Goal: Information Seeking & Learning: Learn about a topic

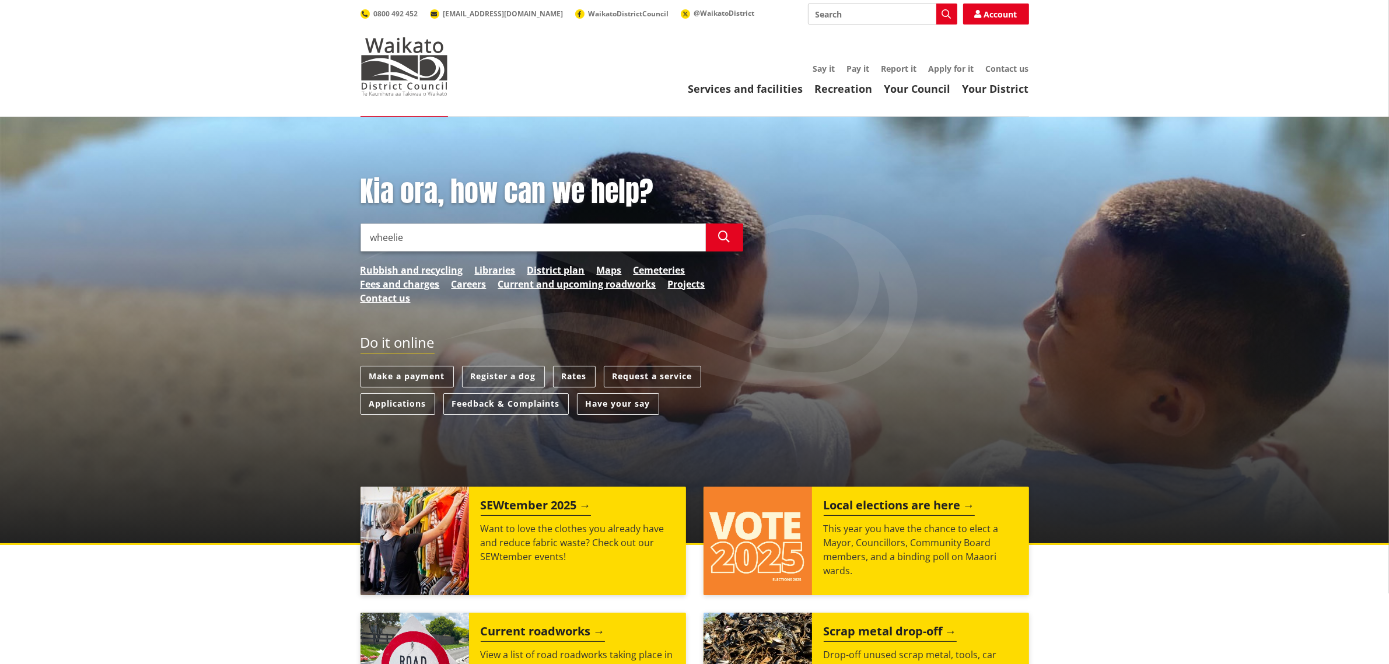
type input "wheelie"
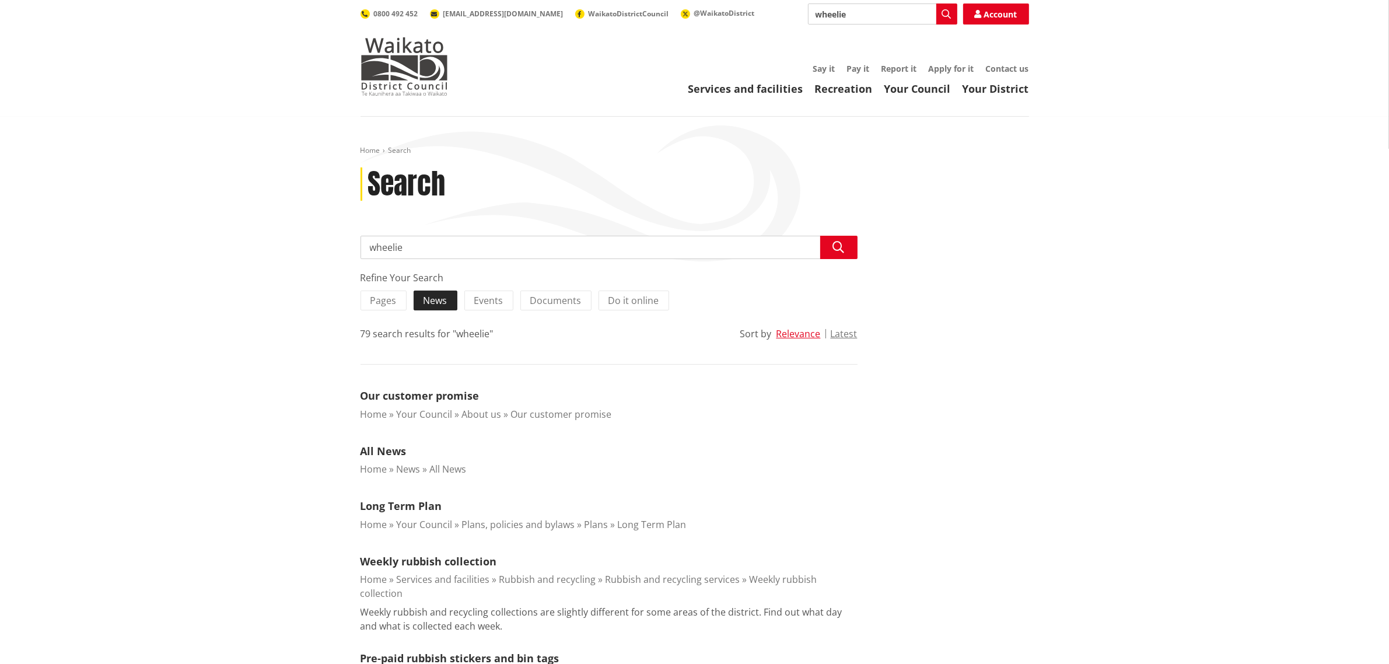
click at [418, 303] on label "News" at bounding box center [435, 300] width 44 height 20
click at [0, 0] on input "News" at bounding box center [0, 0] width 0 height 0
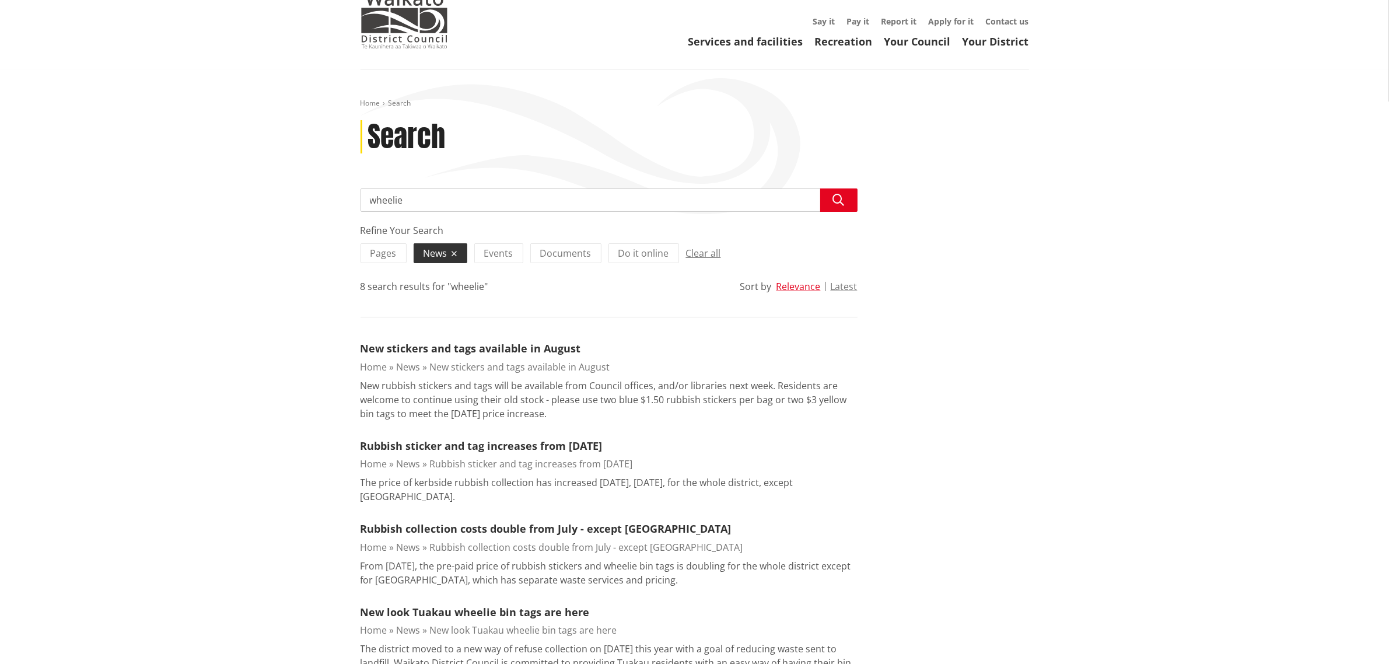
scroll to position [73, 0]
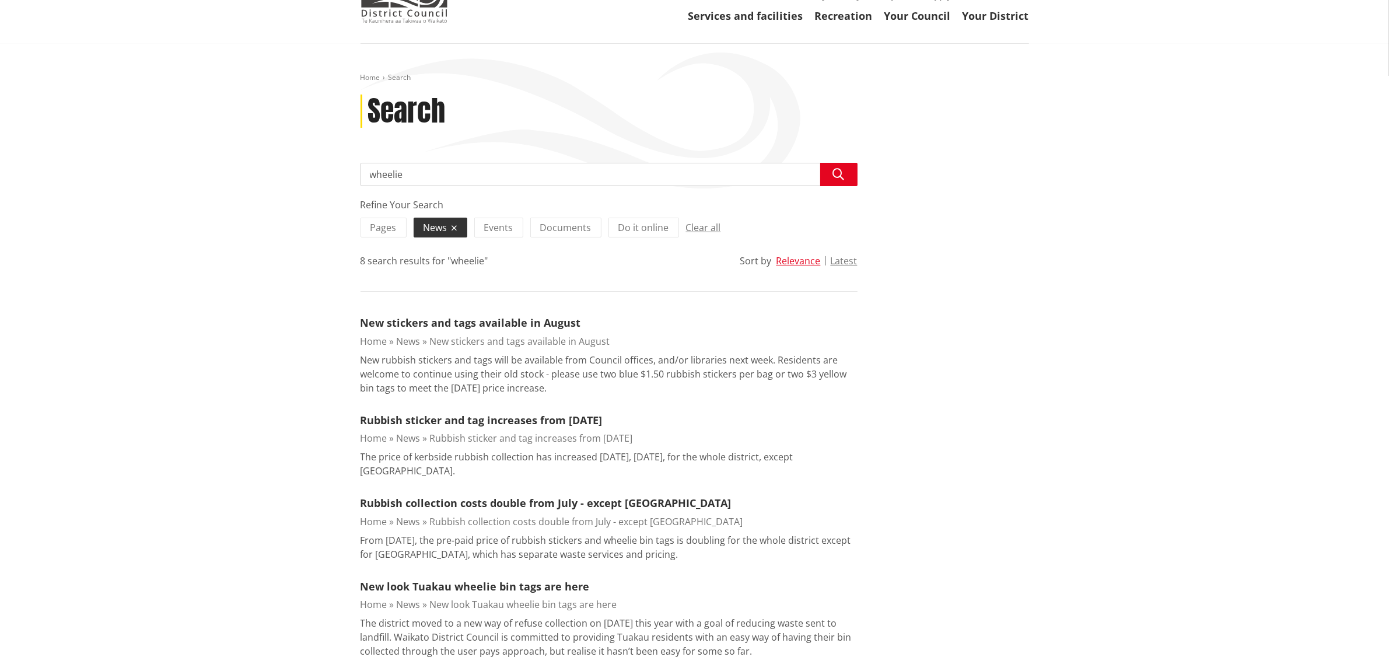
drag, startPoint x: 524, startPoint y: 331, endPoint x: 741, endPoint y: 346, distance: 218.1
click at [525, 331] on li "New stickers and tags available in August Home News New stickers and tags avail…" at bounding box center [608, 355] width 497 height 80
click at [503, 327] on link "New stickers and tags available in August" at bounding box center [470, 322] width 220 height 14
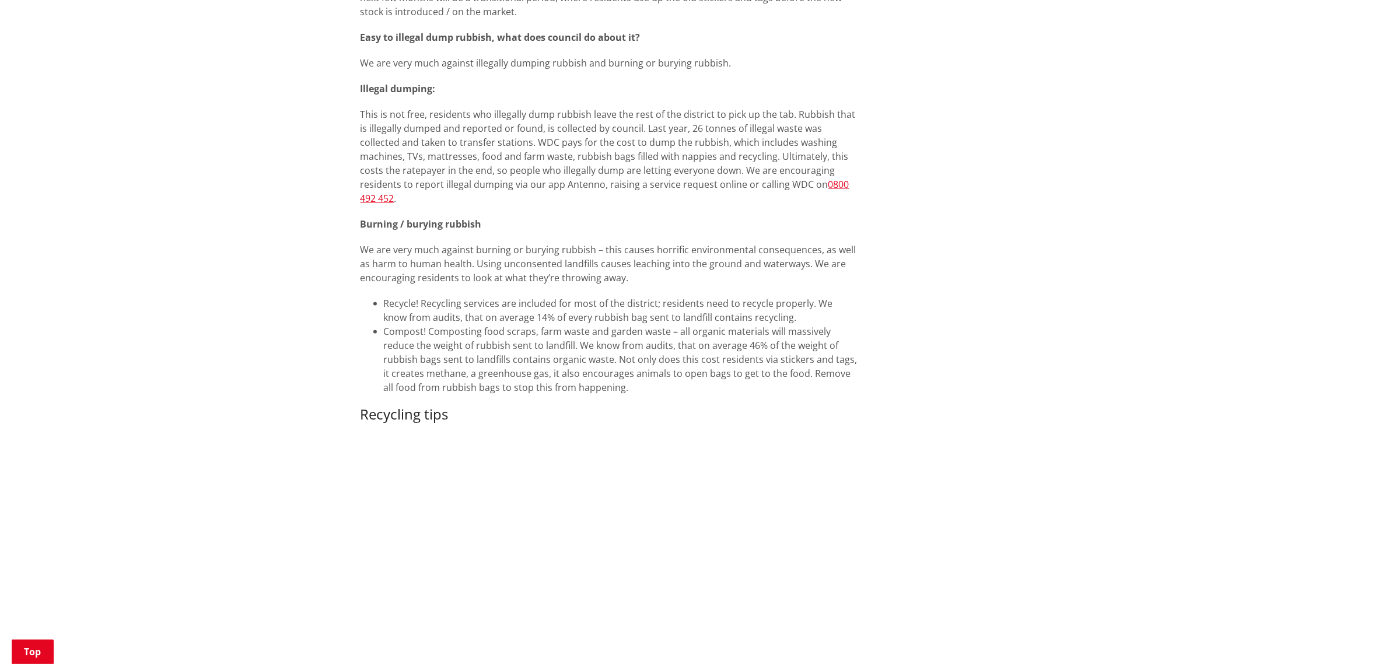
scroll to position [2114, 0]
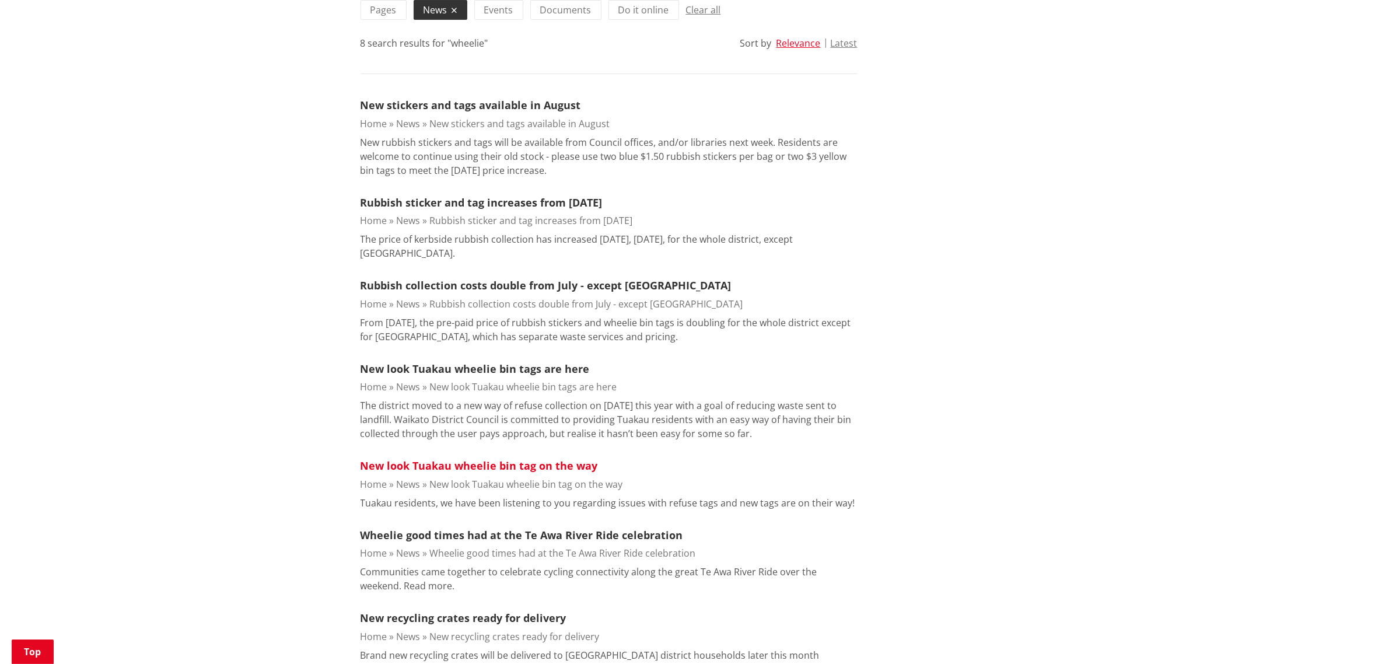
scroll to position [292, 0]
click at [852, 40] on button "Latest" at bounding box center [843, 42] width 27 height 10
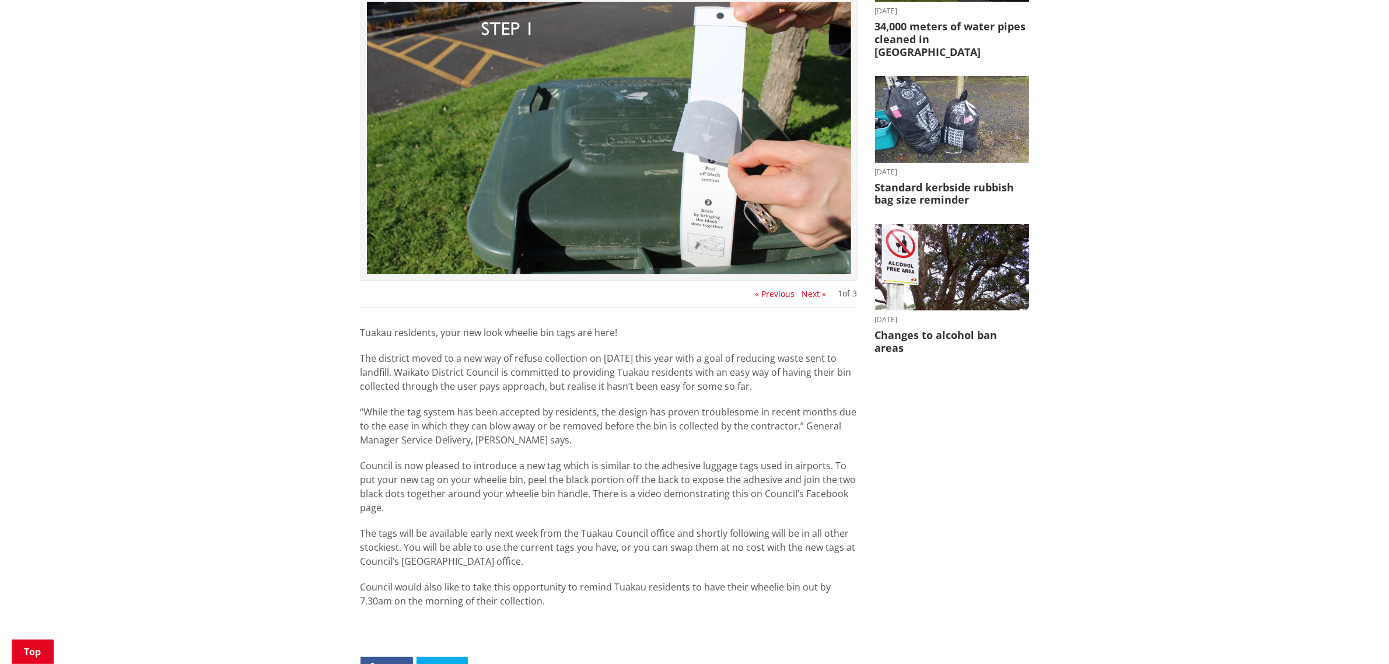
scroll to position [73, 0]
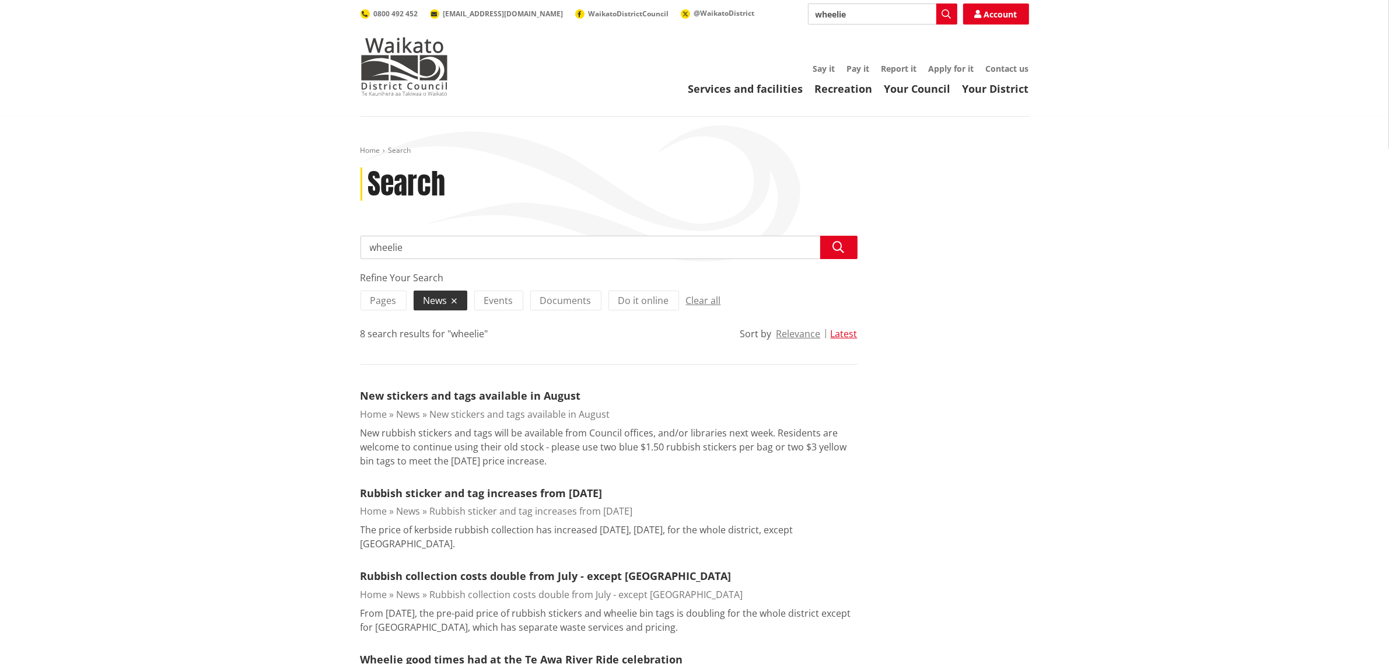
drag, startPoint x: 442, startPoint y: 251, endPoint x: 334, endPoint y: 248, distance: 108.5
click at [337, 247] on div "Home Search Search Search wheelie Search Refine Your Search Pages News Events D…" at bounding box center [694, 615] width 1389 height 997
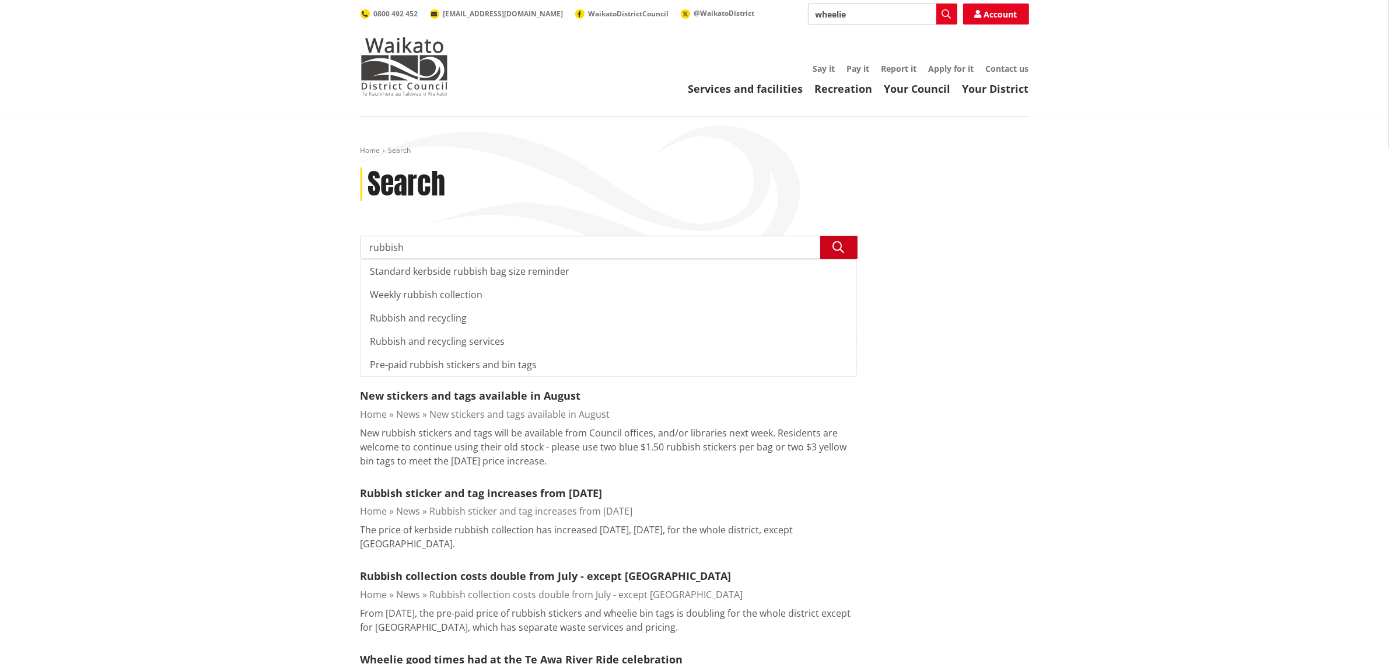
type input "rubbish"
click at [844, 246] on button "Search" at bounding box center [838, 247] width 37 height 23
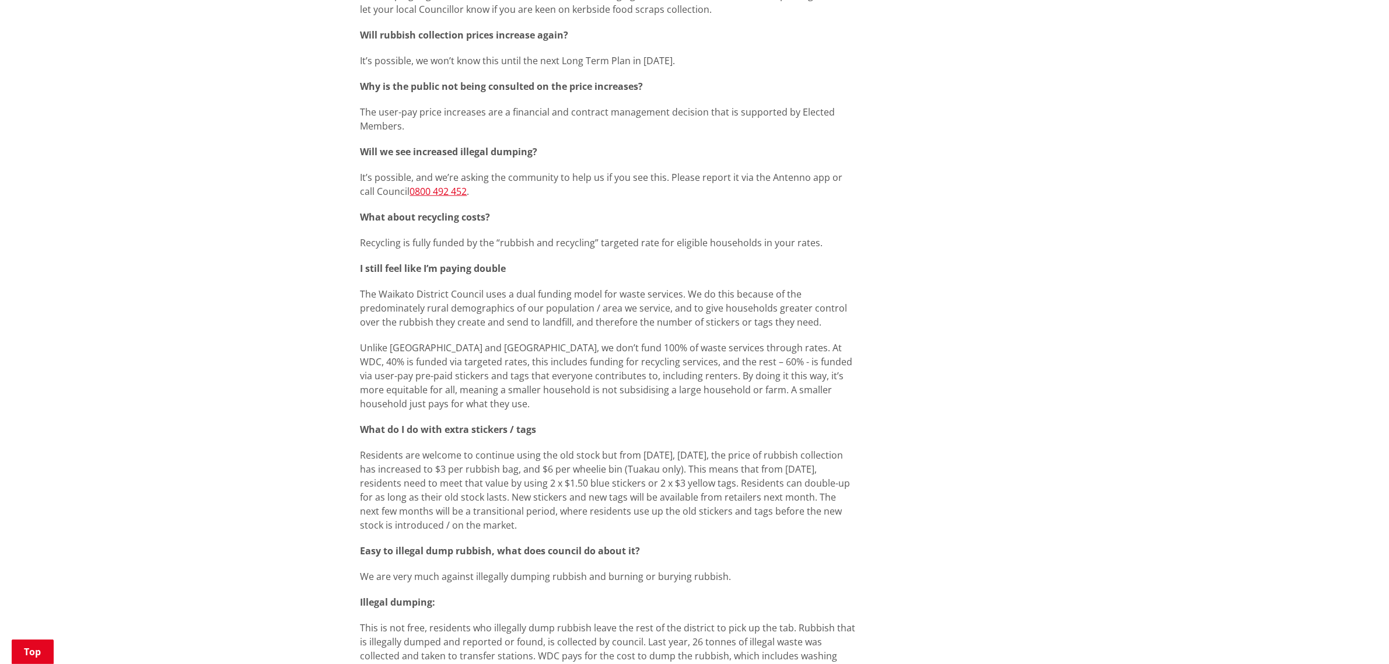
scroll to position [1895, 0]
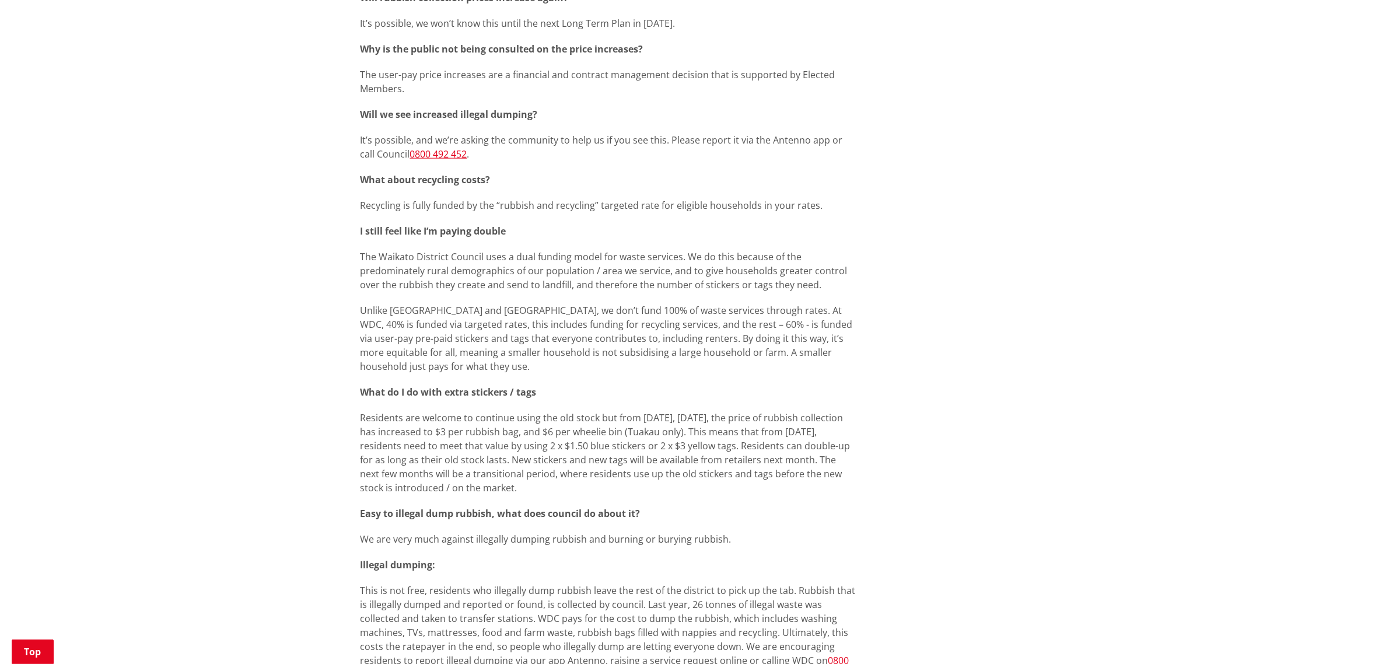
click at [748, 336] on p "Unlike Hamilton and Auckland, we don’t fund 100% of waste services through rate…" at bounding box center [608, 338] width 497 height 70
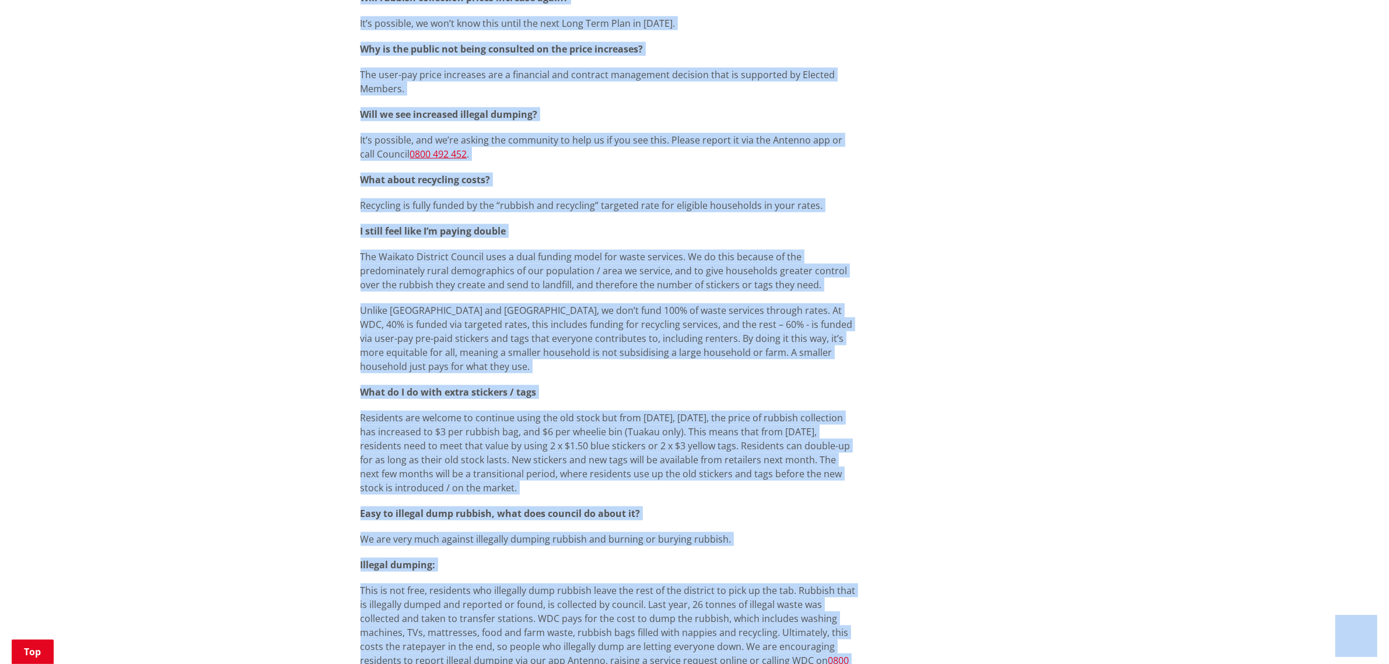
click at [773, 342] on p "Unlike Hamilton and Auckland, we don’t fund 100% of waste services through rate…" at bounding box center [608, 338] width 497 height 70
drag, startPoint x: 995, startPoint y: 405, endPoint x: 960, endPoint y: 404, distance: 34.4
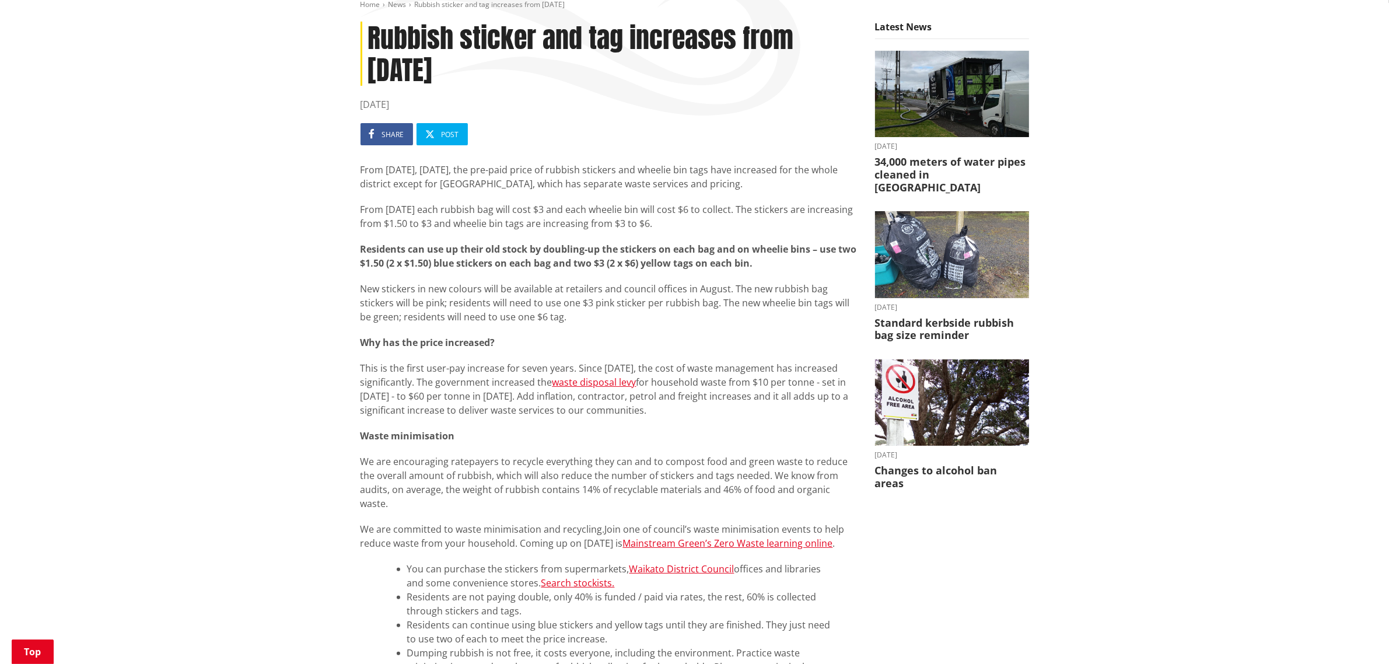
scroll to position [0, 0]
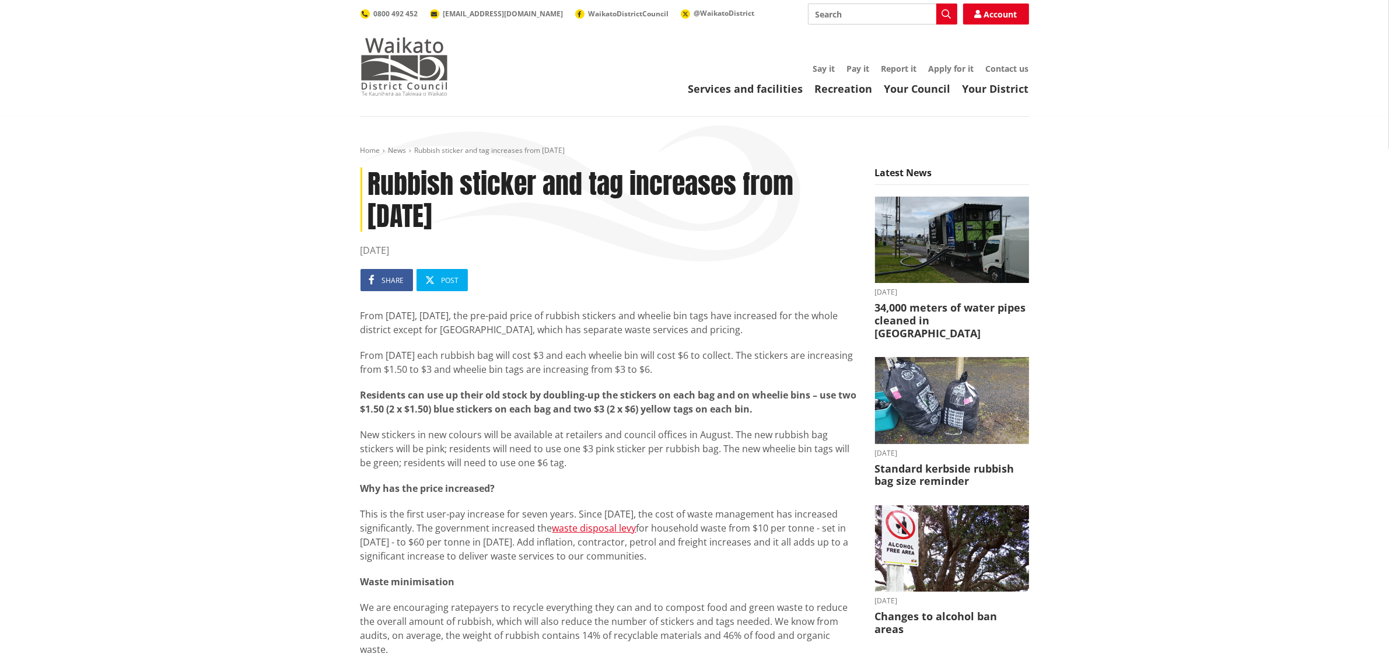
click at [384, 83] on img at bounding box center [403, 66] width 87 height 58
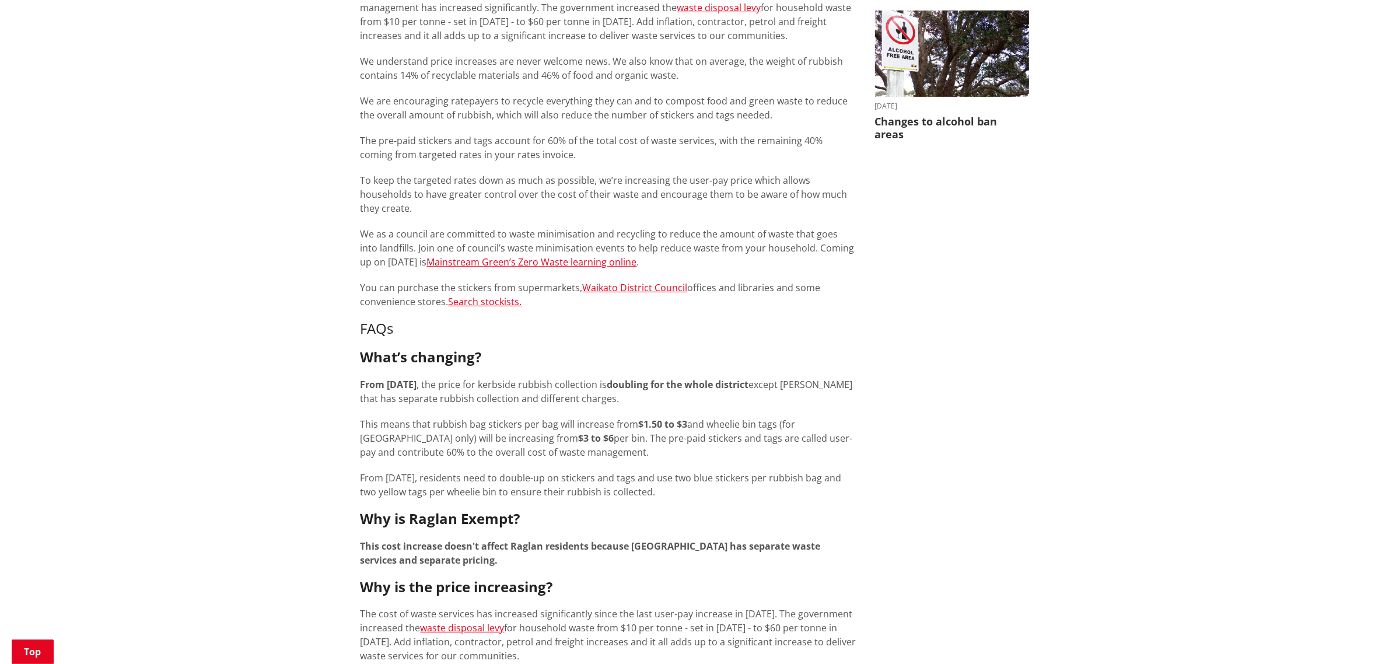
scroll to position [219, 0]
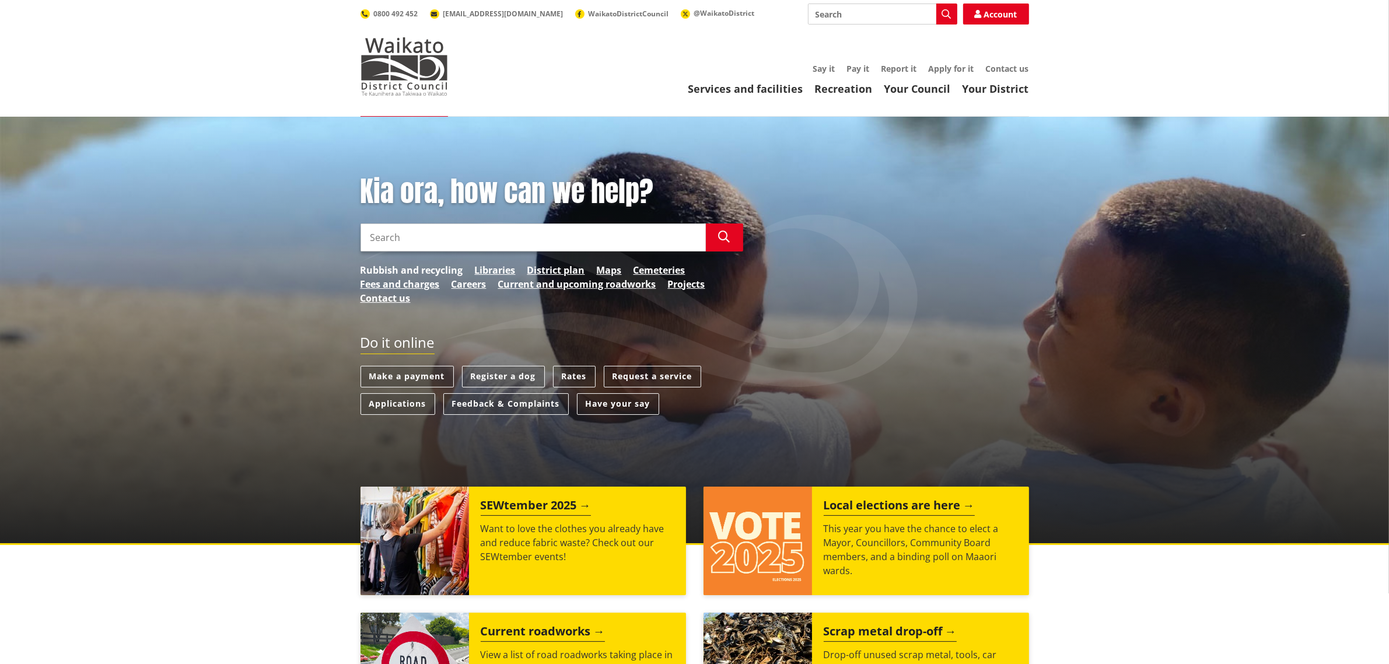
click at [442, 270] on link "Rubbish and recycling" at bounding box center [411, 270] width 103 height 14
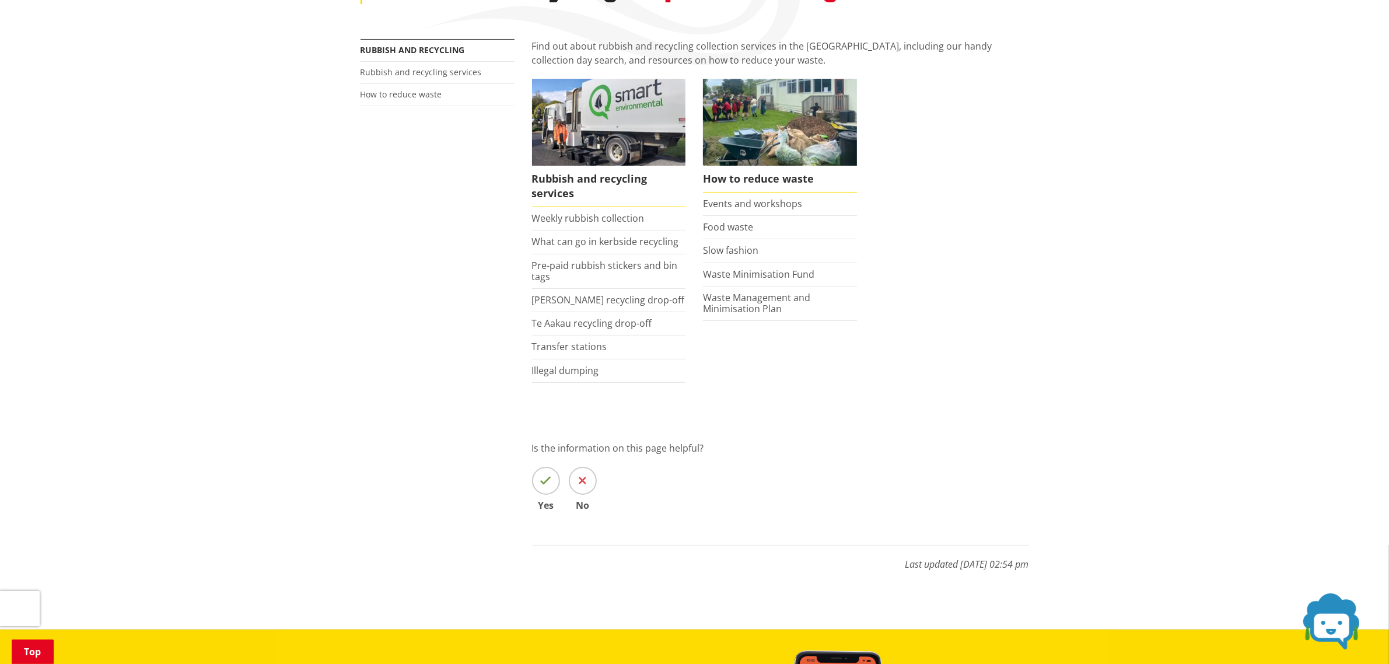
scroll to position [219, 0]
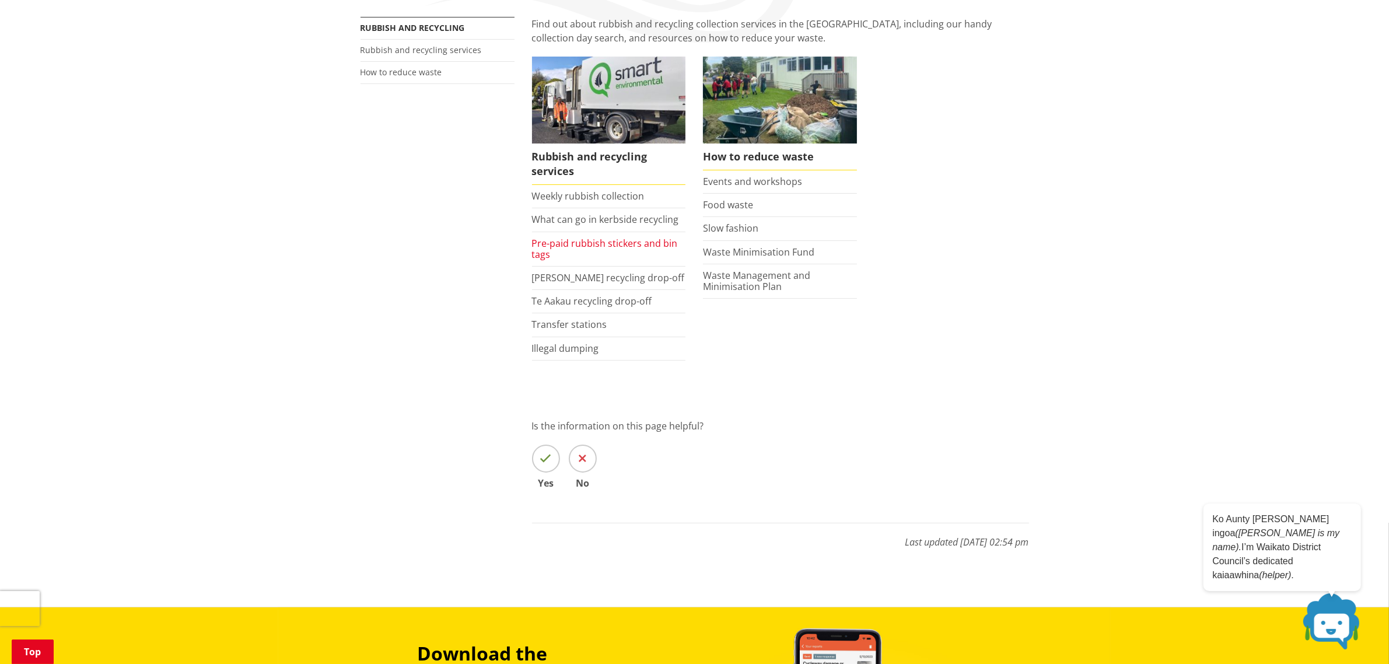
click at [593, 243] on link "Pre-paid rubbish stickers and bin tags" at bounding box center [605, 249] width 146 height 24
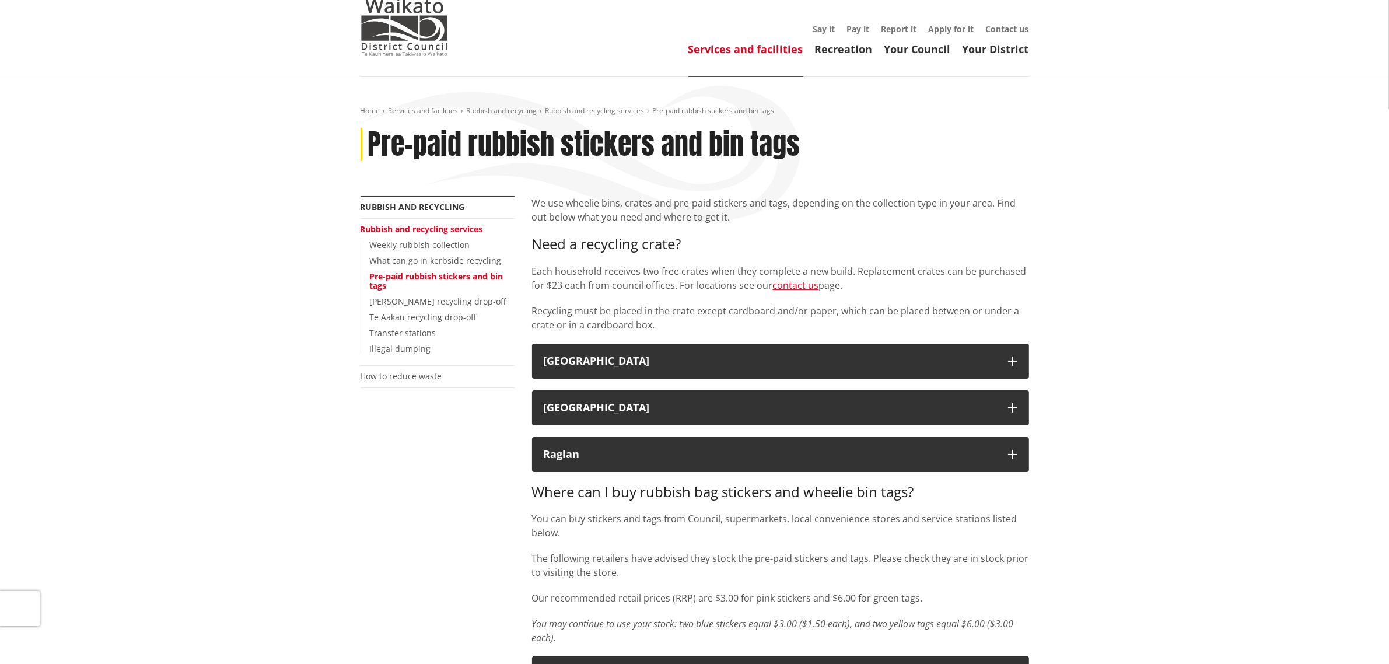
scroll to position [73, 0]
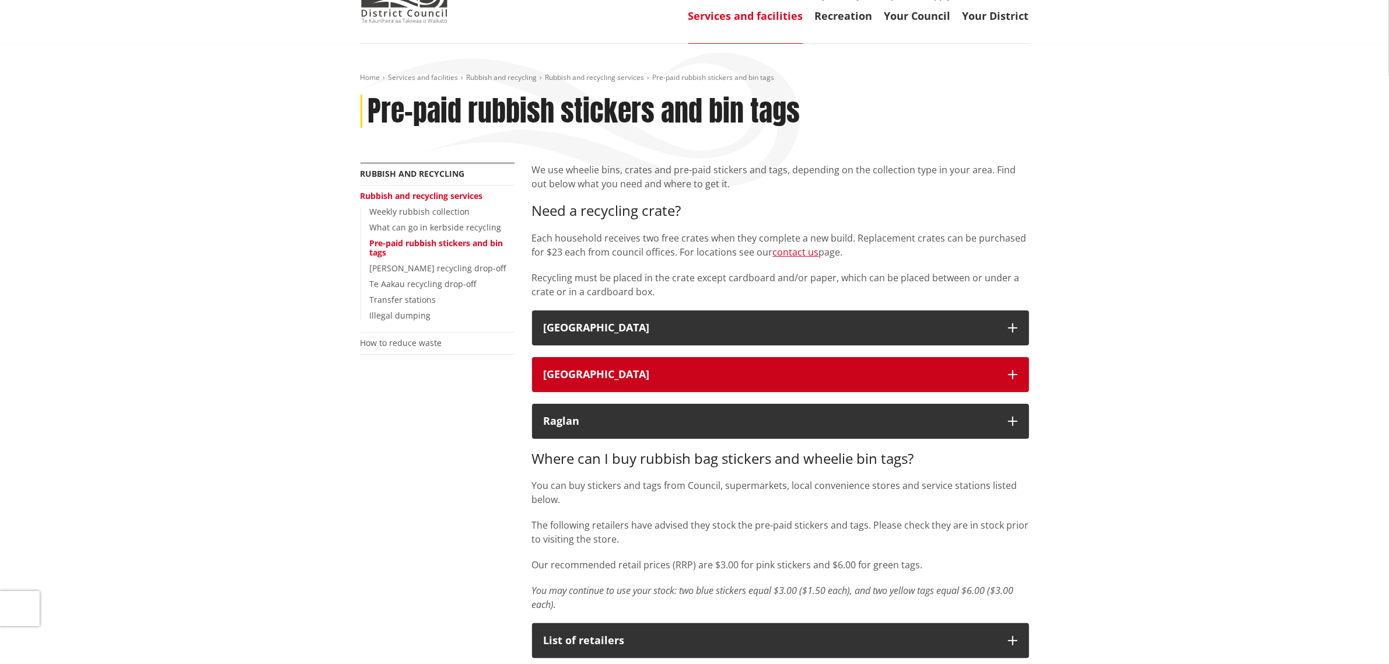
click at [671, 377] on div "[GEOGRAPHIC_DATA]" at bounding box center [770, 375] width 453 height 12
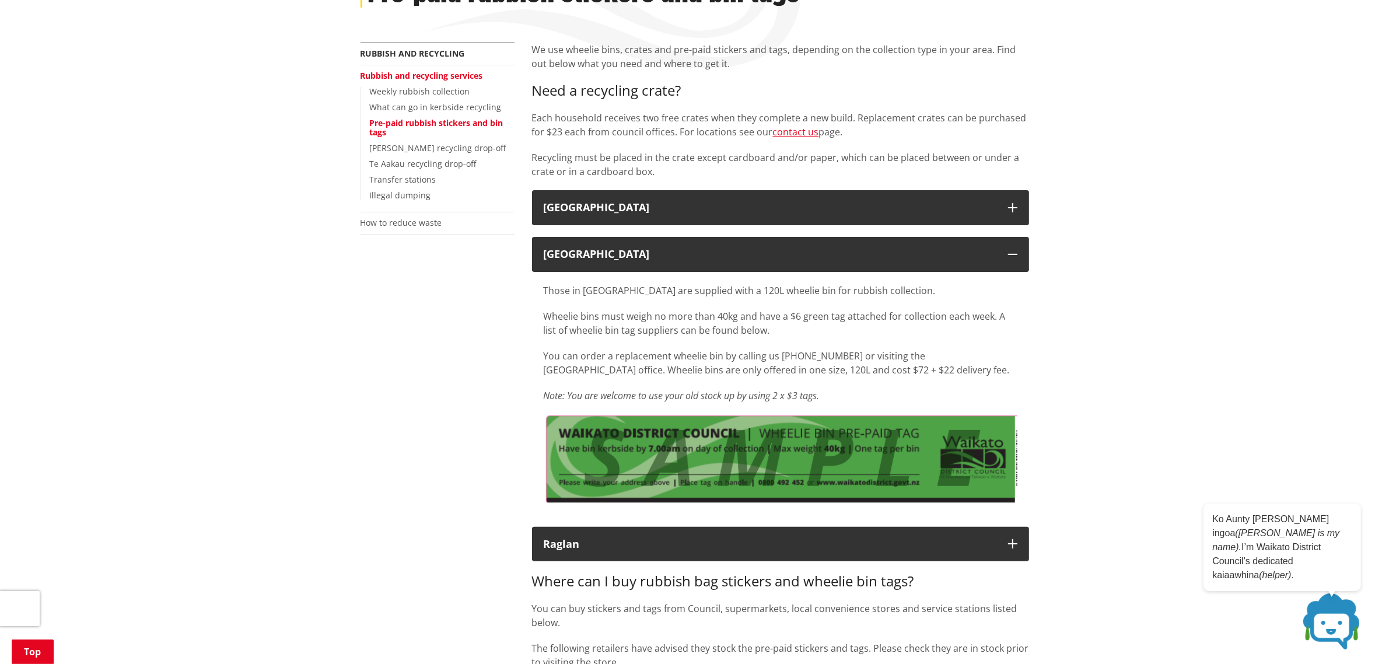
scroll to position [219, 0]
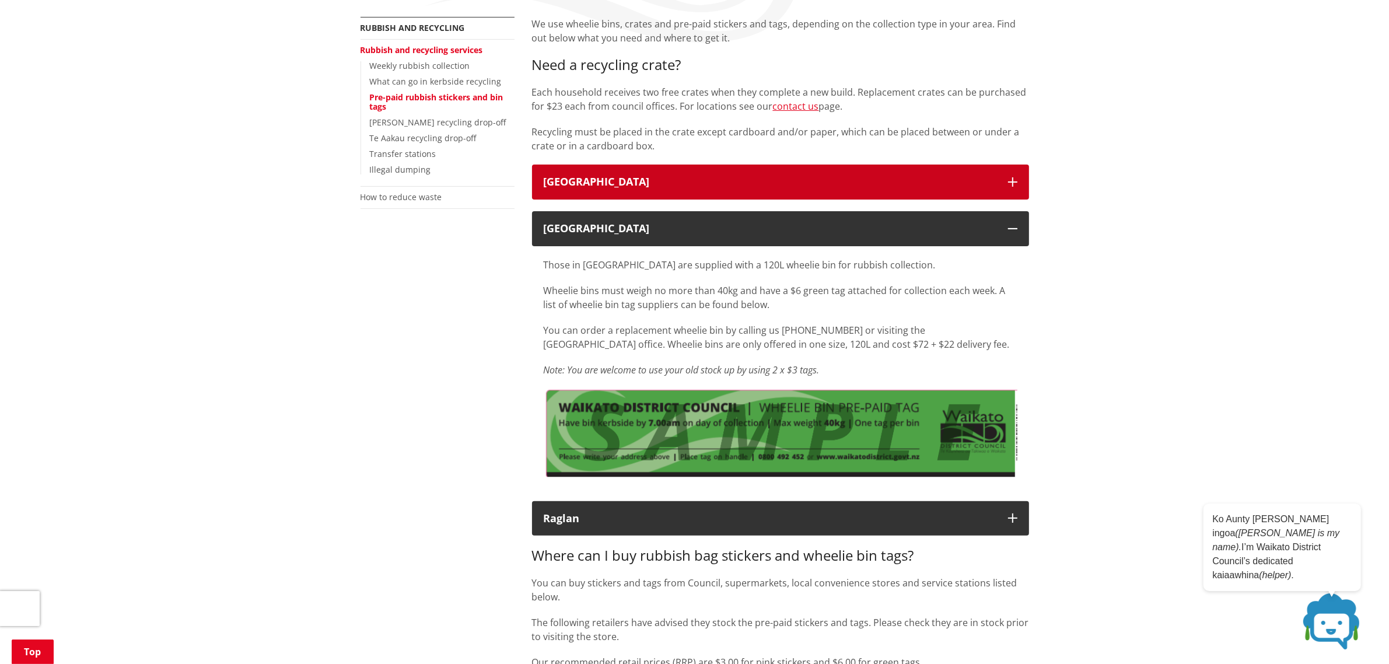
click at [634, 177] on div "Waikato District" at bounding box center [770, 182] width 453 height 12
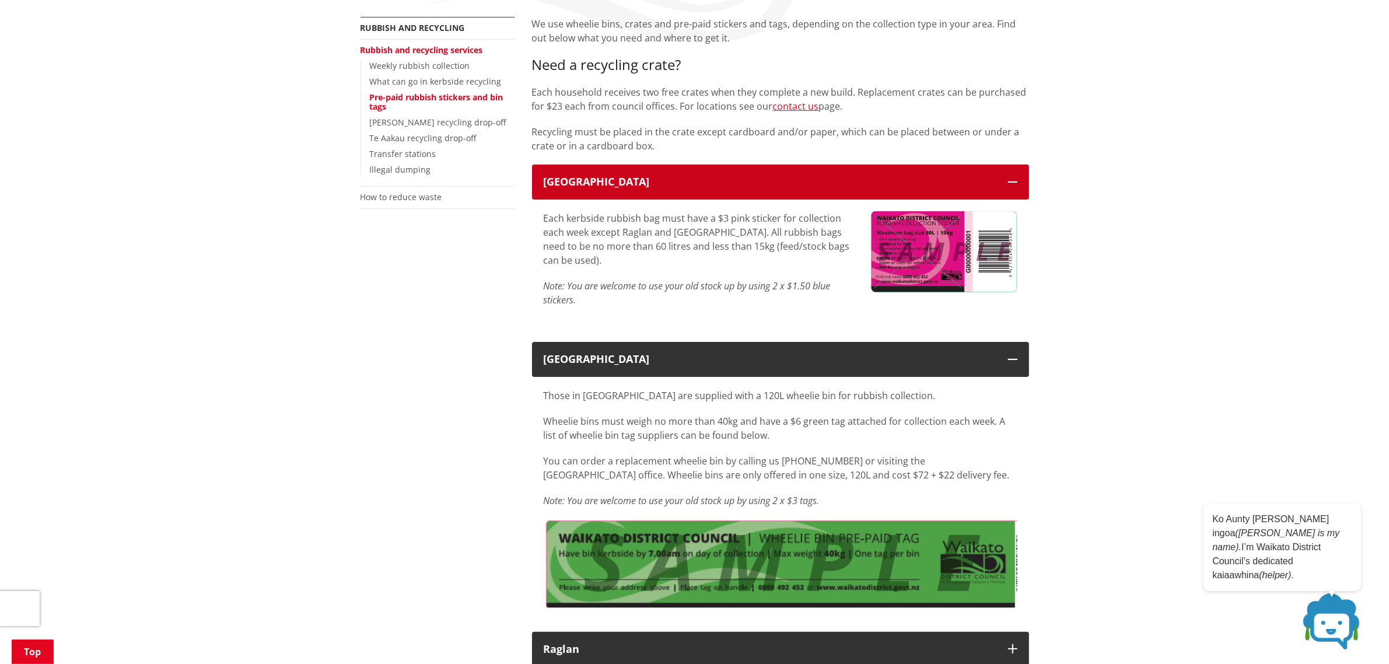
click at [727, 178] on div "Waikato District" at bounding box center [770, 182] width 453 height 12
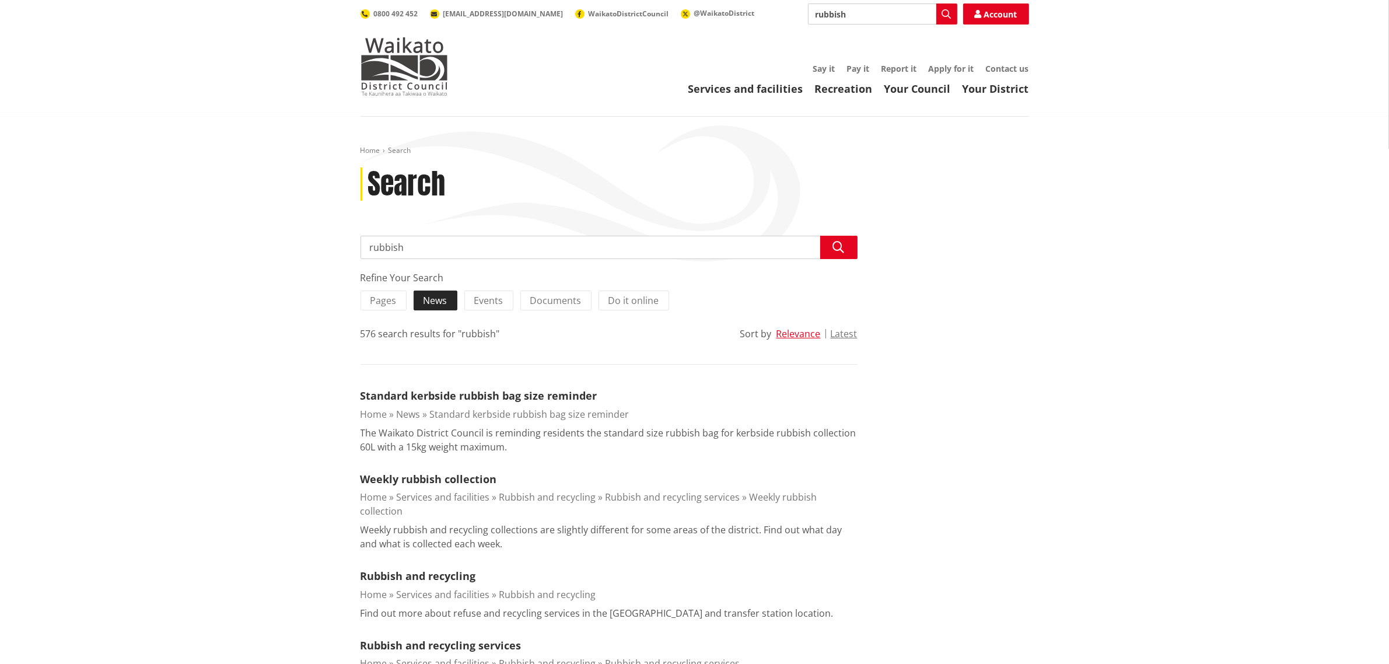
click at [420, 296] on label "News" at bounding box center [435, 300] width 44 height 20
click at [0, 0] on input "News" at bounding box center [0, 0] width 0 height 0
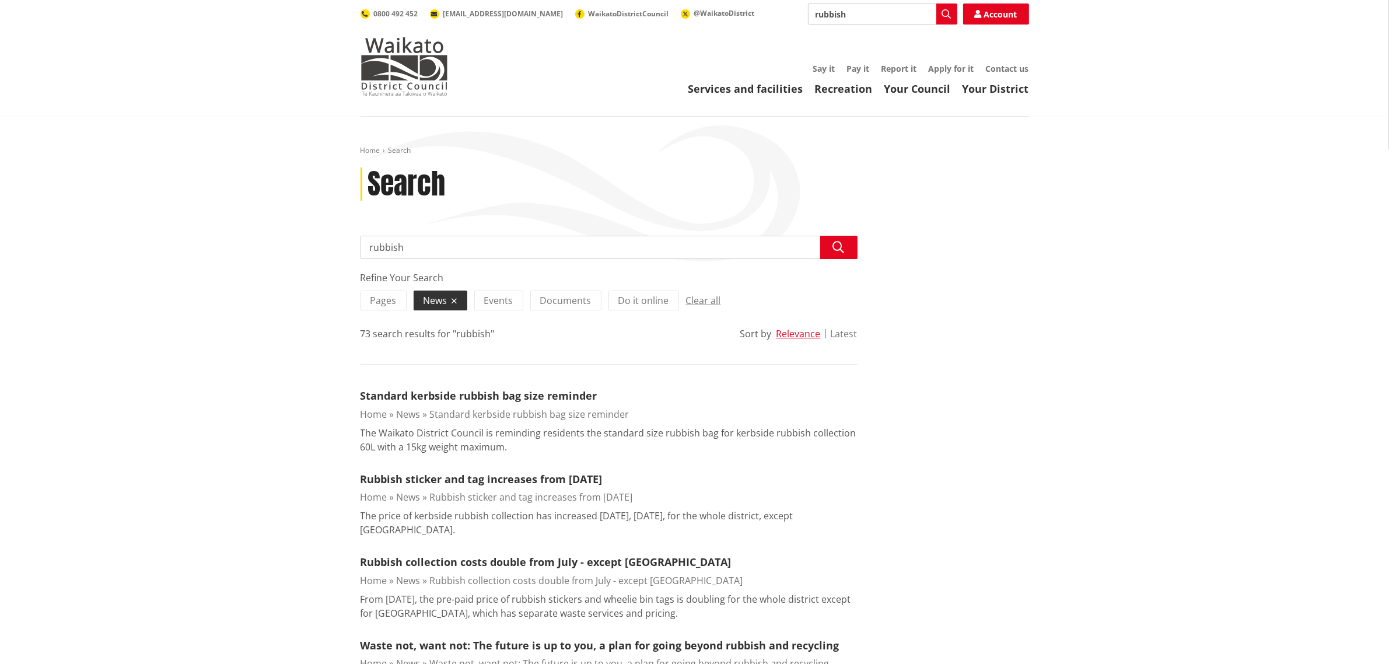
click at [835, 331] on button "Latest" at bounding box center [843, 333] width 27 height 10
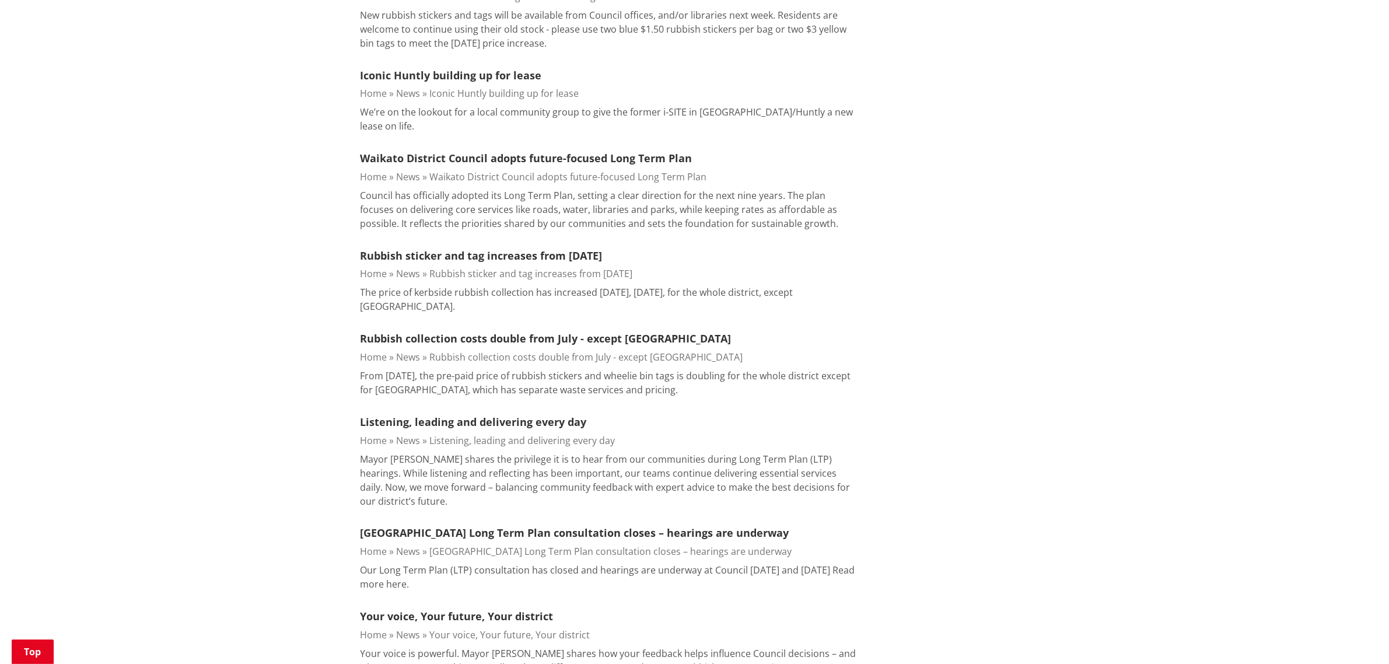
scroll to position [583, 0]
click at [308, 164] on div "Home Search Search Search [GEOGRAPHIC_DATA] Search Refine Your Search Pages New…" at bounding box center [694, 608] width 1389 height 2151
drag, startPoint x: 443, startPoint y: 152, endPoint x: 840, endPoint y: 164, distance: 396.8
click at [840, 164] on li "Waikato District Council adopts future-focused Long Term Plan Home News Waikato…" at bounding box center [608, 191] width 497 height 80
